Goal: Contribute content

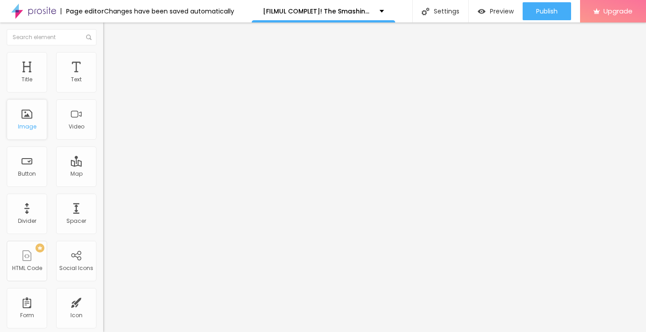
click at [24, 127] on div "Image" at bounding box center [27, 126] width 18 height 6
click at [103, 77] on span "Add image" at bounding box center [121, 74] width 37 height 8
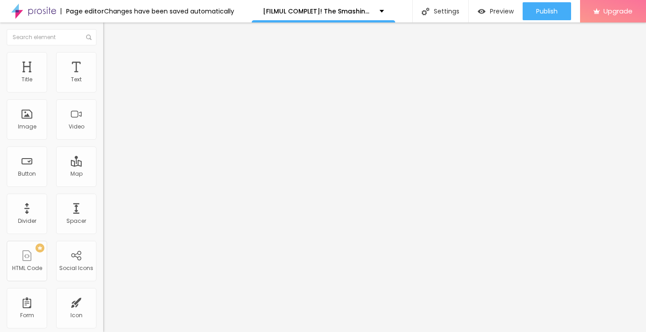
click at [103, 184] on input "https://" at bounding box center [157, 179] width 108 height 9
paste input "[DOMAIN_NAME]/ro/movie/760329/the-smashing-machine-albobe"
type input "[URL][DOMAIN_NAME]"
click at [110, 32] on img "button" at bounding box center [113, 32] width 7 height 7
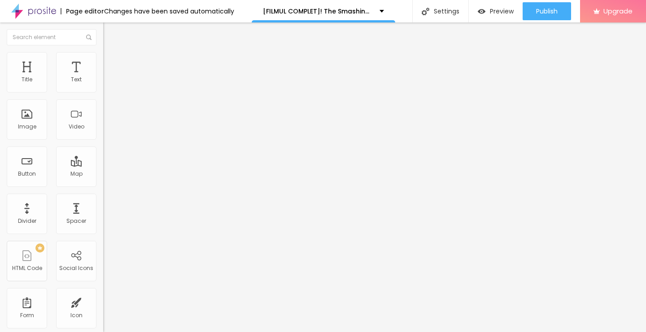
scroll to position [0, 0]
click at [110, 36] on img "button" at bounding box center [113, 32] width 7 height 7
click at [103, 84] on input "Click me" at bounding box center [157, 79] width 108 height 9
paste input "Vezi film acum »▶️ The Smashing Machine (2025) film complet online calitate HD …"
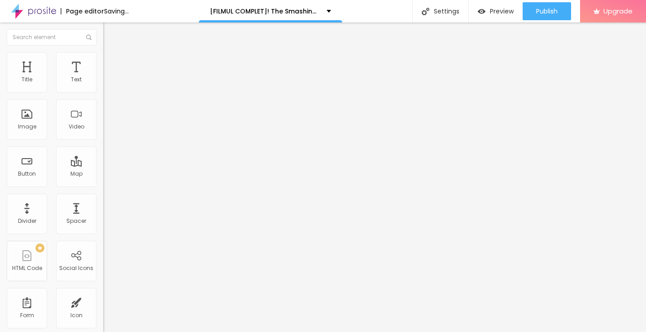
type input "Vezi film acum »▶️ The Smashing Machine (2025) film complet online calitate HD …"
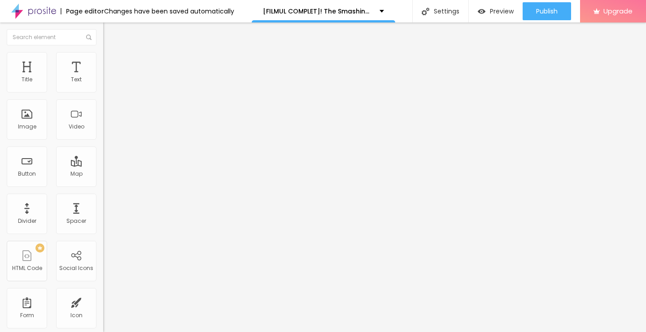
scroll to position [0, 0]
click at [103, 185] on input "https://" at bounding box center [157, 180] width 108 height 9
type input "[URL][DOMAIN_NAME]"
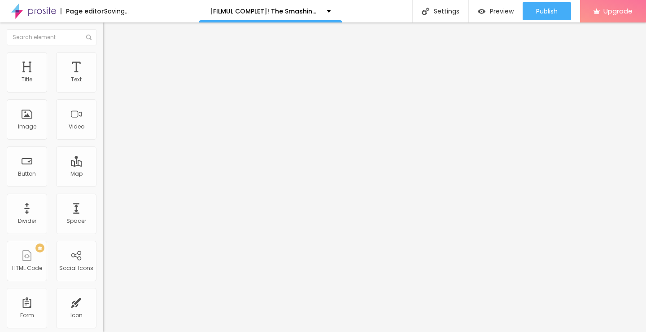
click at [103, 184] on input "[URL][DOMAIN_NAME]" at bounding box center [157, 180] width 108 height 9
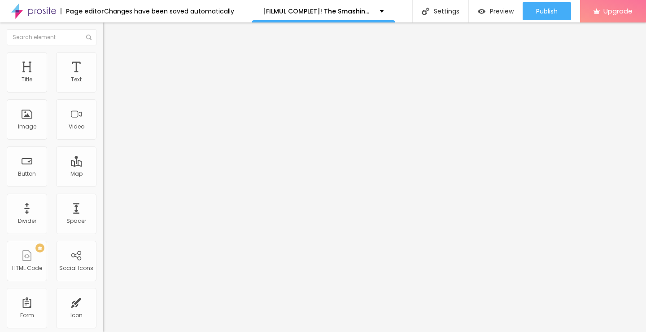
click at [103, 107] on img at bounding box center [106, 104] width 6 height 6
click at [110, 30] on img "button" at bounding box center [113, 32] width 7 height 7
click at [103, 84] on input "Click me" at bounding box center [157, 79] width 108 height 9
paste input "Descarcă filmul complet »▶️ The Smashing Machine (2025) Film cu subtitrare în r…"
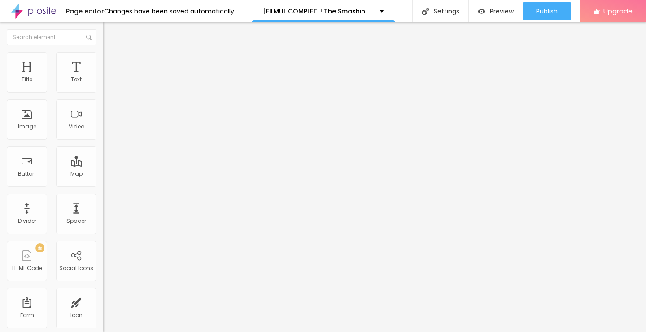
type input "Descarcă filmul complet »▶️ The Smashing Machine (2025) Film cu subtitrare în r…"
click at [103, 185] on input "https://" at bounding box center [157, 180] width 108 height 9
type input "[URL][DOMAIN_NAME]"
click at [103, 185] on input "[URL][DOMAIN_NAME]" at bounding box center [157, 180] width 108 height 9
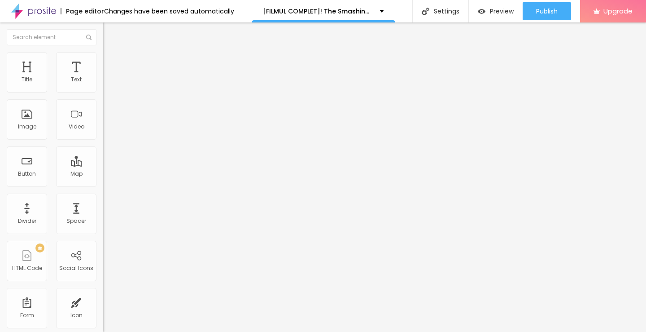
scroll to position [0, 114]
click at [103, 107] on img at bounding box center [106, 104] width 6 height 6
click at [110, 31] on img "button" at bounding box center [113, 32] width 7 height 7
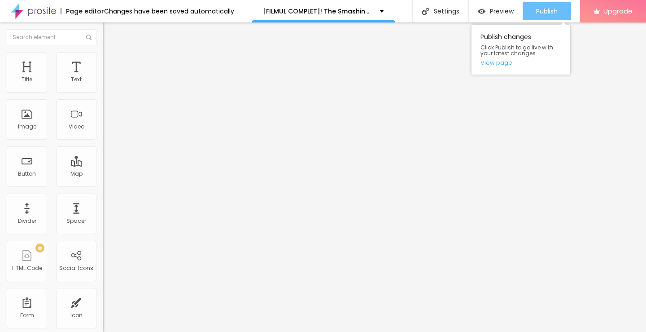
click at [544, 14] on span "Publish" at bounding box center [547, 11] width 22 height 7
click at [505, 65] on link "View page" at bounding box center [521, 63] width 81 height 6
